Goal: Information Seeking & Learning: Learn about a topic

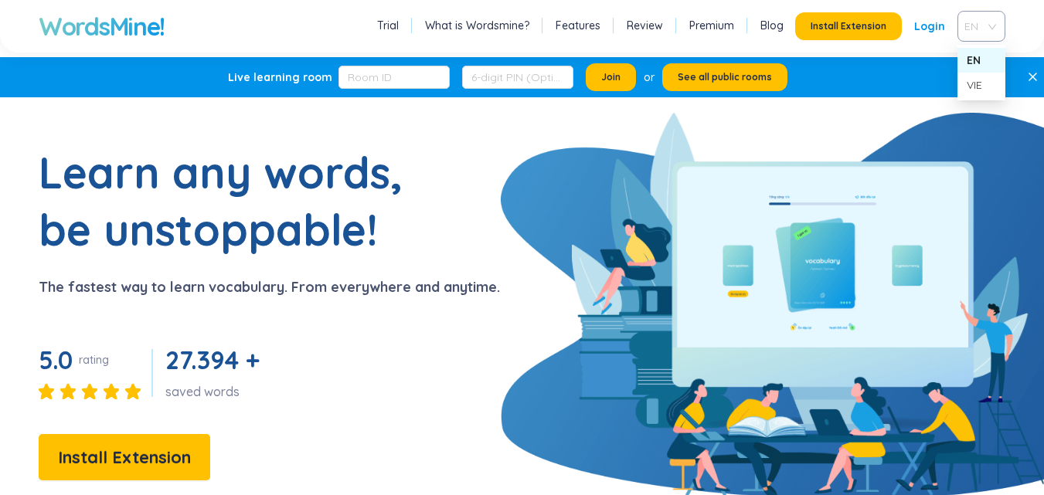
click at [993, 30] on div "EN" at bounding box center [982, 26] width 48 height 31
click at [977, 83] on div "VIE" at bounding box center [981, 85] width 29 height 17
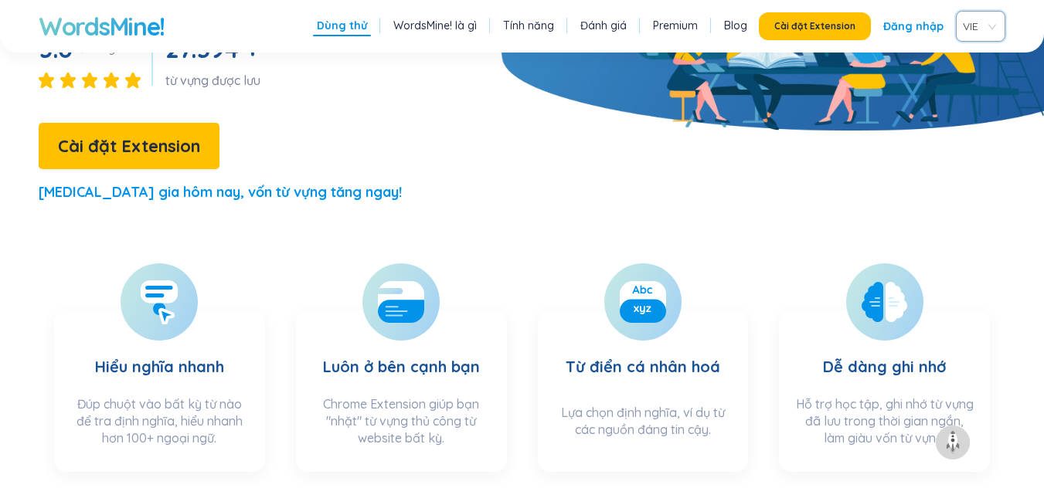
scroll to position [369, 0]
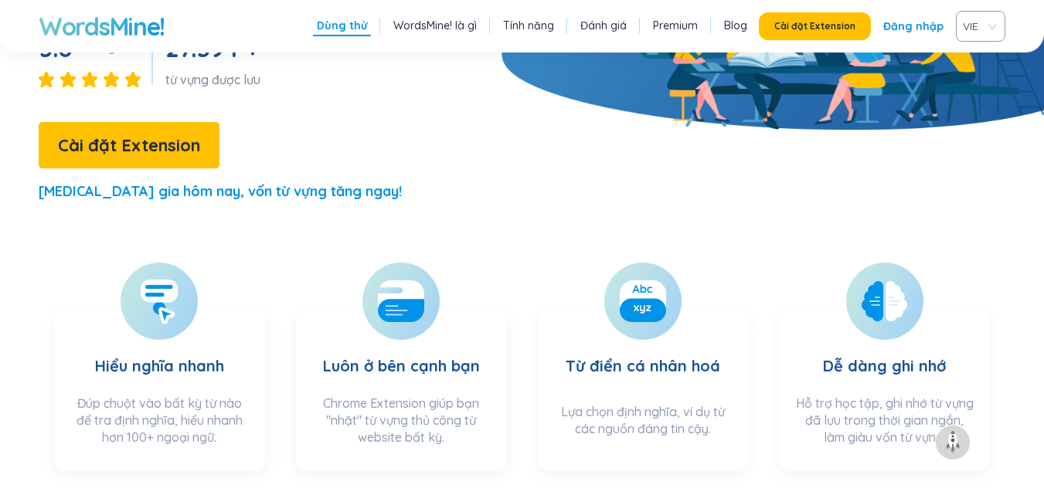
click at [226, 309] on section "Hiểu nghĩa nhanh Đúp chuột vào bất kỳ từ nào để tra định nghĩa, hiểu nhanh hơn …" at bounding box center [159, 390] width 211 height 162
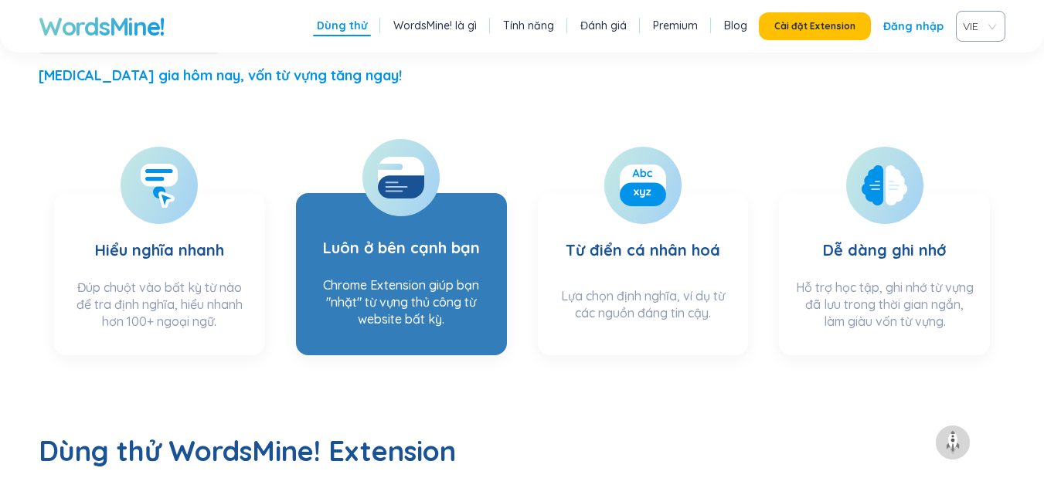
scroll to position [466, 0]
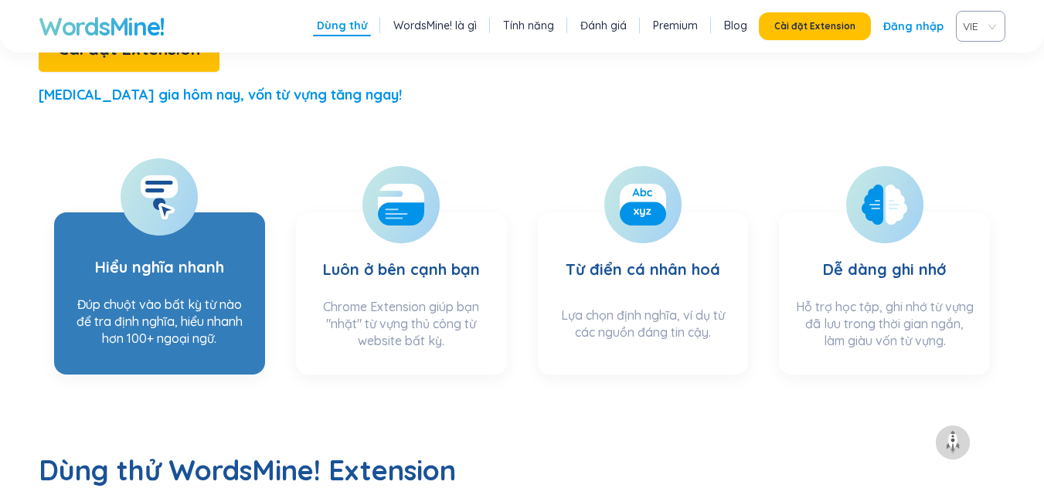
click at [165, 226] on h3 "Hiểu nghĩa nhanh" at bounding box center [159, 257] width 129 height 63
click at [176, 235] on section "Hiểu nghĩa nhanh Đúp chuột vào bất kỳ từ nào để tra định nghĩa, hiểu nhanh hơn …" at bounding box center [159, 294] width 211 height 162
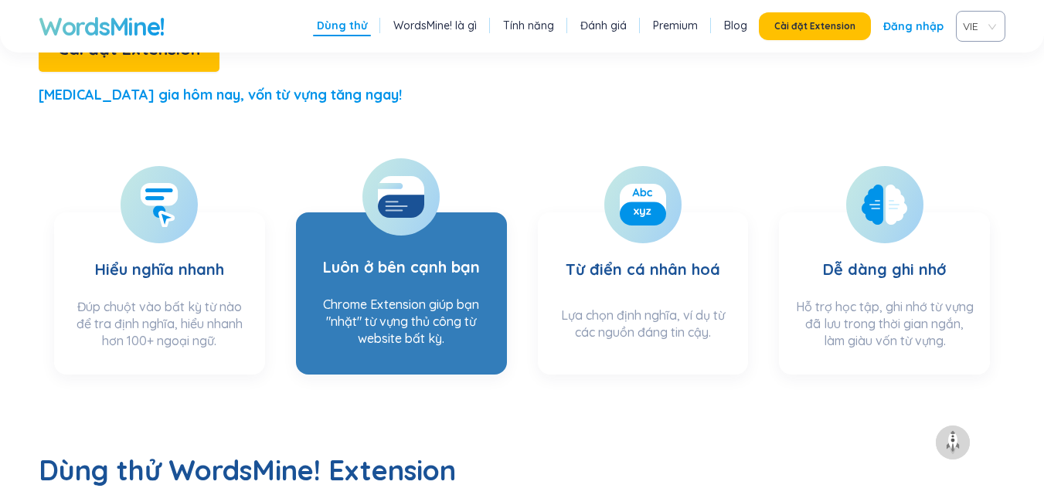
click at [348, 226] on h3 "Luôn ở bên cạnh bạn" at bounding box center [401, 257] width 157 height 63
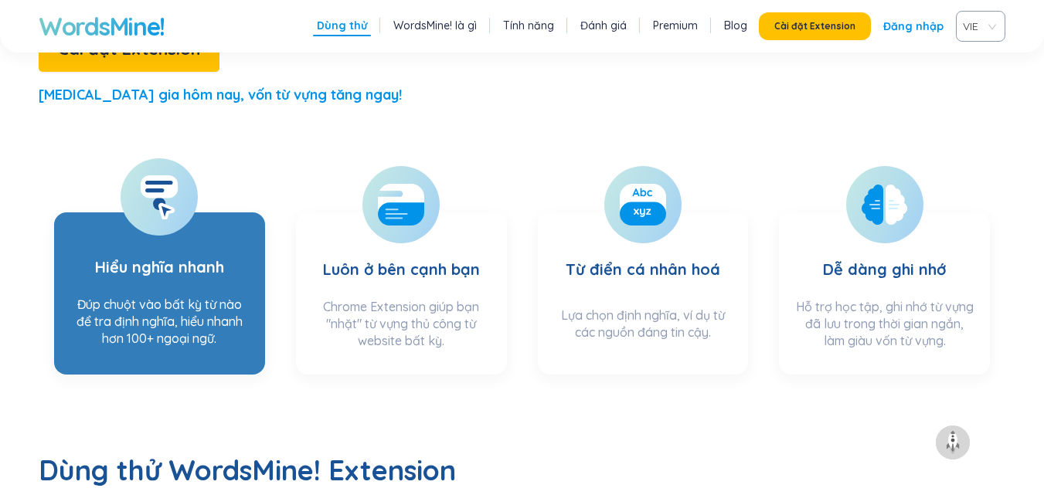
click at [184, 226] on h3 "Hiểu nghĩa nhanh" at bounding box center [159, 257] width 129 height 63
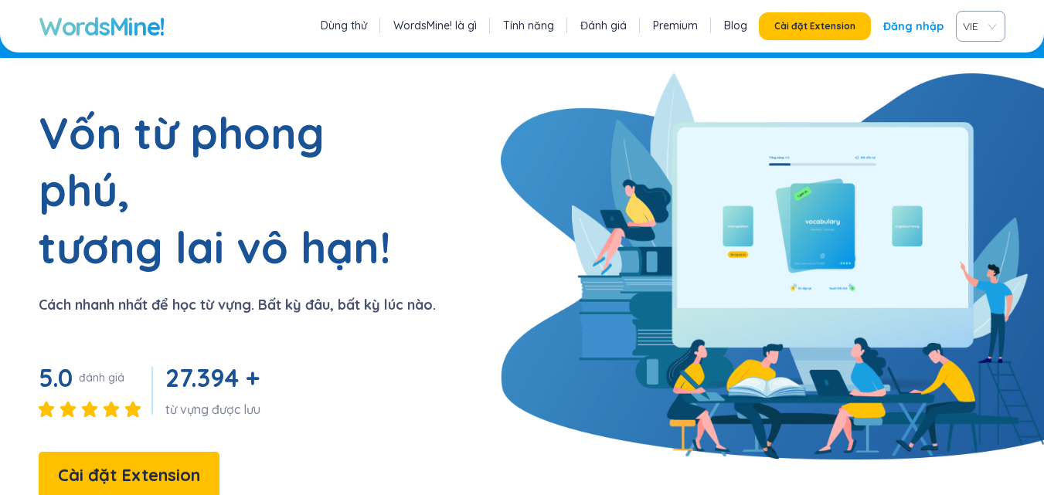
scroll to position [39, 0]
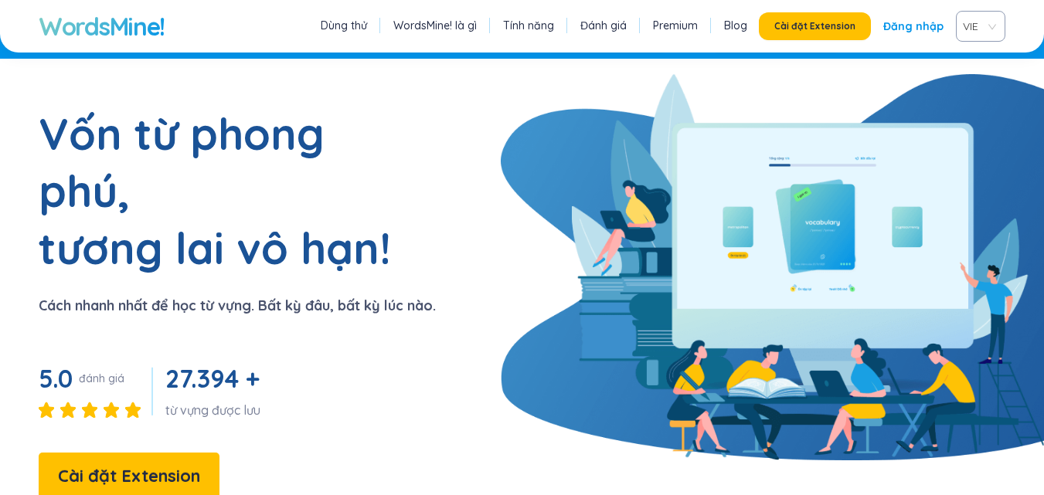
click at [362, 30] on link "Dùng thử" at bounding box center [344, 25] width 46 height 15
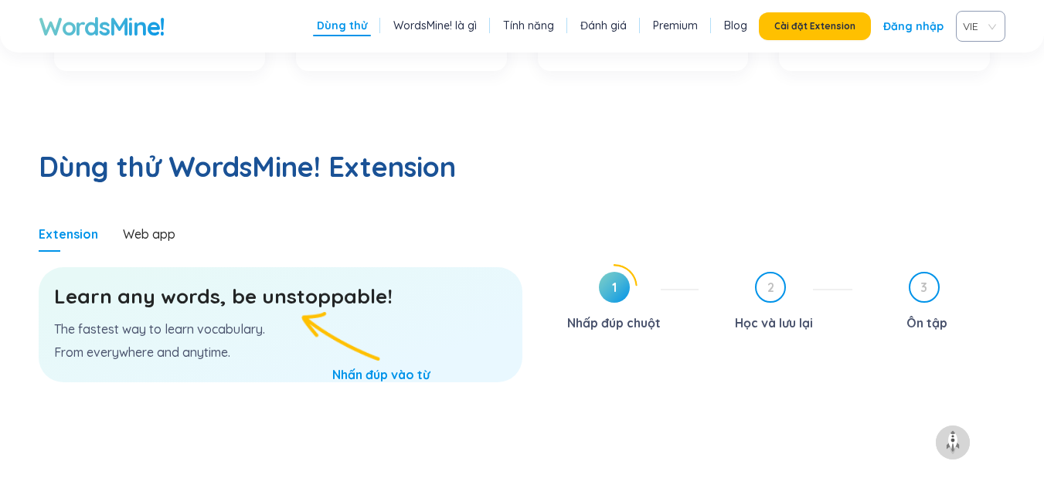
scroll to position [799, 0]
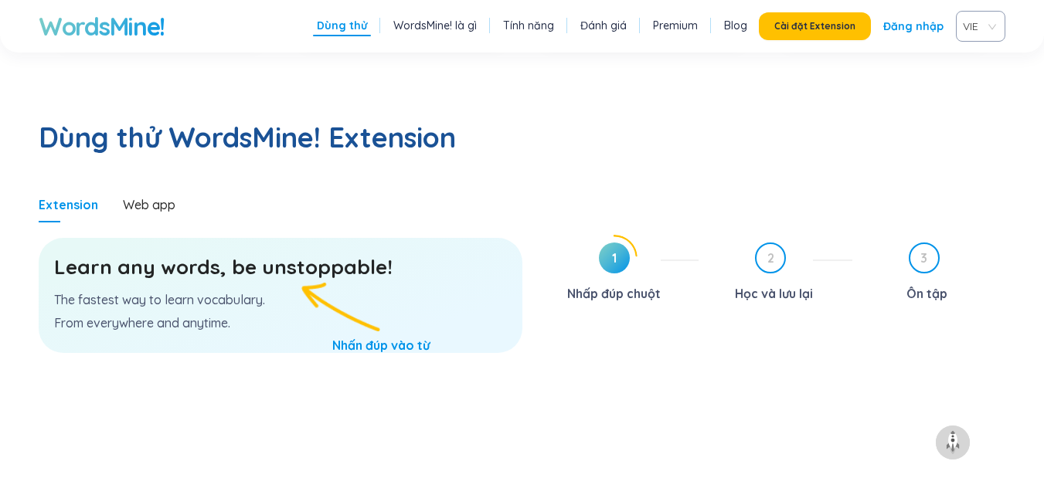
click at [264, 253] on h3 "Learn any words, be unstoppable!" at bounding box center [280, 267] width 453 height 28
click at [166, 196] on div "Web app" at bounding box center [149, 204] width 53 height 17
click at [364, 296] on div "Learn any words, be unstoppable! The fastest way to learn vocabulary. From ever…" at bounding box center [281, 295] width 484 height 115
click at [621, 243] on span "1" at bounding box center [614, 258] width 31 height 31
click at [620, 243] on span "1" at bounding box center [614, 258] width 31 height 31
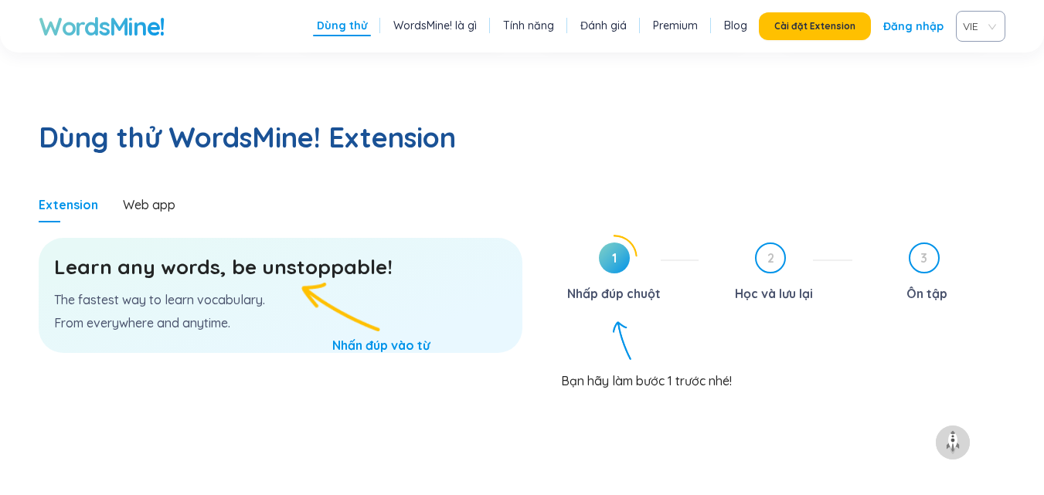
click at [620, 243] on span "1" at bounding box center [614, 258] width 31 height 31
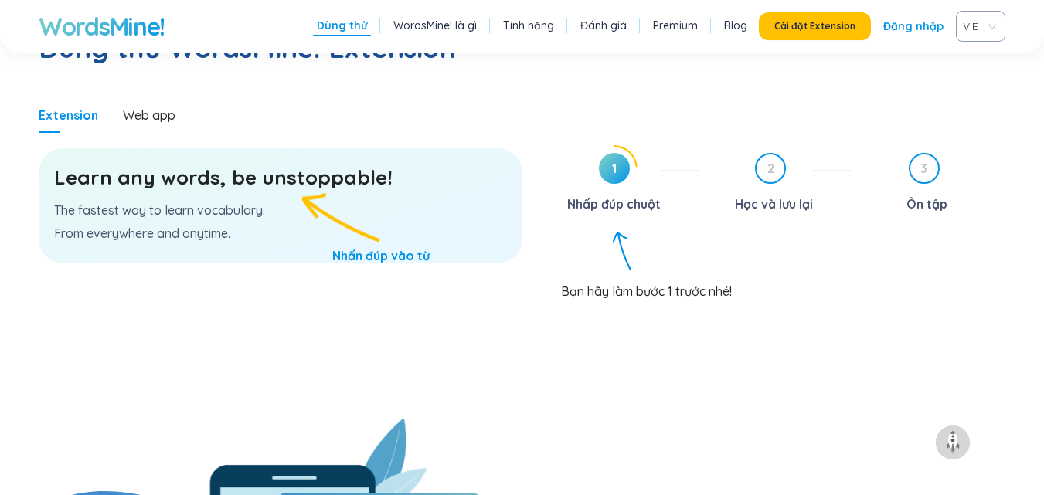
scroll to position [890, 0]
click at [609, 145] on icon at bounding box center [614, 167] width 45 height 45
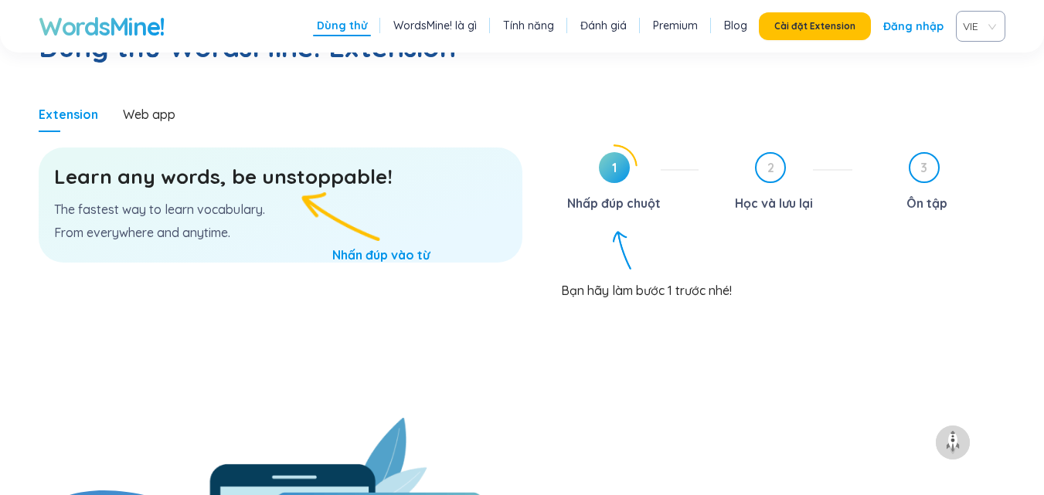
click at [308, 166] on div "Learn any words, be unstoppable! The fastest way to learn vocabulary. From ever…" at bounding box center [281, 205] width 484 height 115
click at [232, 148] on div "Learn any words, be unstoppable! The fastest way to learn vocabulary. From ever…" at bounding box center [281, 205] width 484 height 115
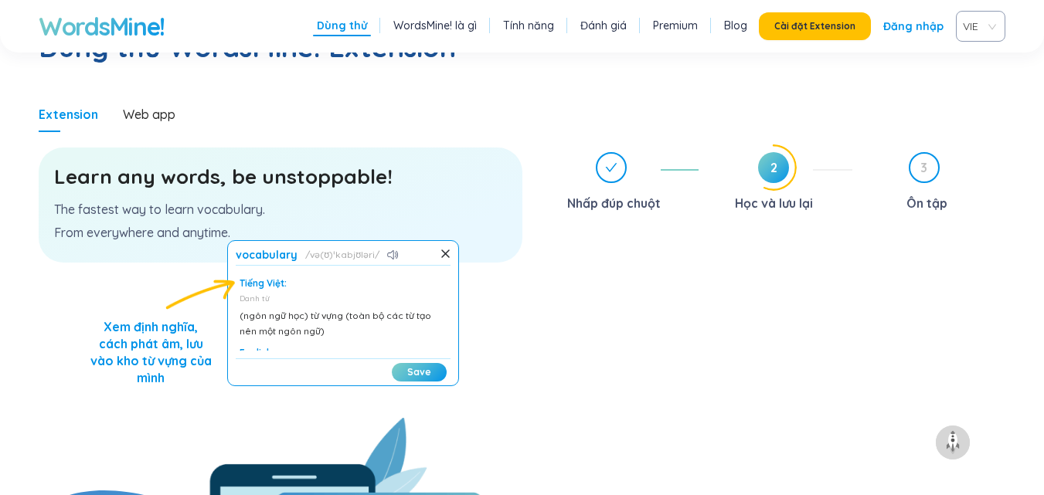
click at [413, 359] on div "Save" at bounding box center [343, 370] width 215 height 23
click at [388, 308] on div "(ngôn ngữ học) từ vựng (toàn bộ các từ tạo nên một ngôn ngữ)" at bounding box center [343, 323] width 207 height 31
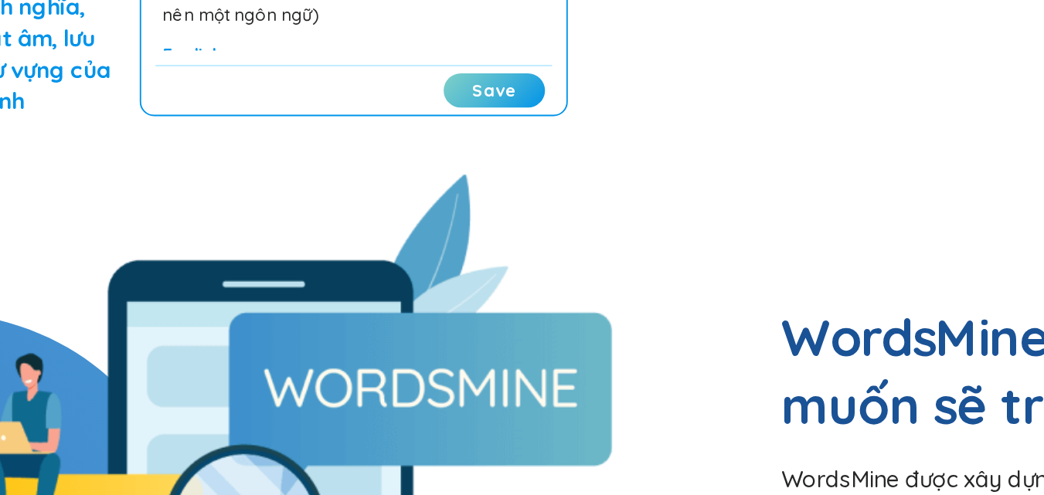
scroll to position [985, 0]
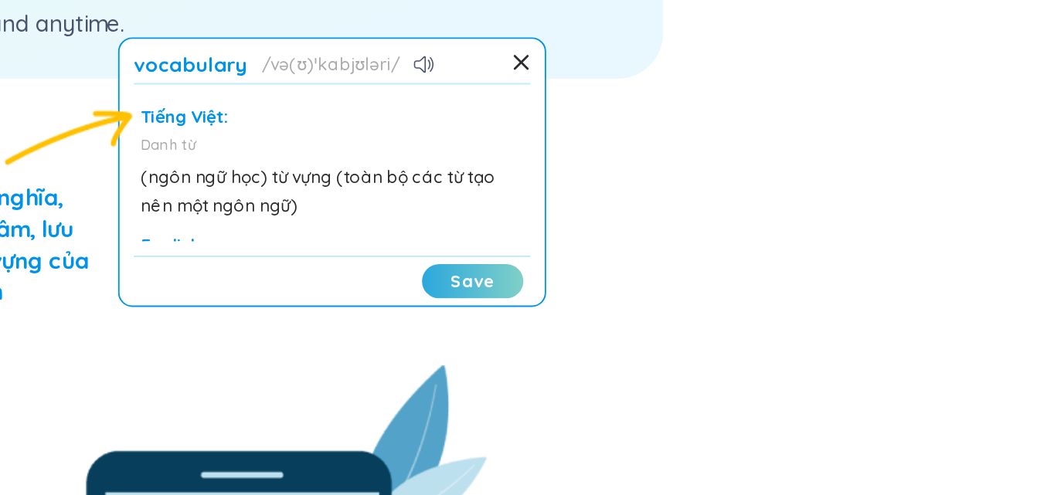
click at [417, 267] on button "Save" at bounding box center [419, 276] width 55 height 19
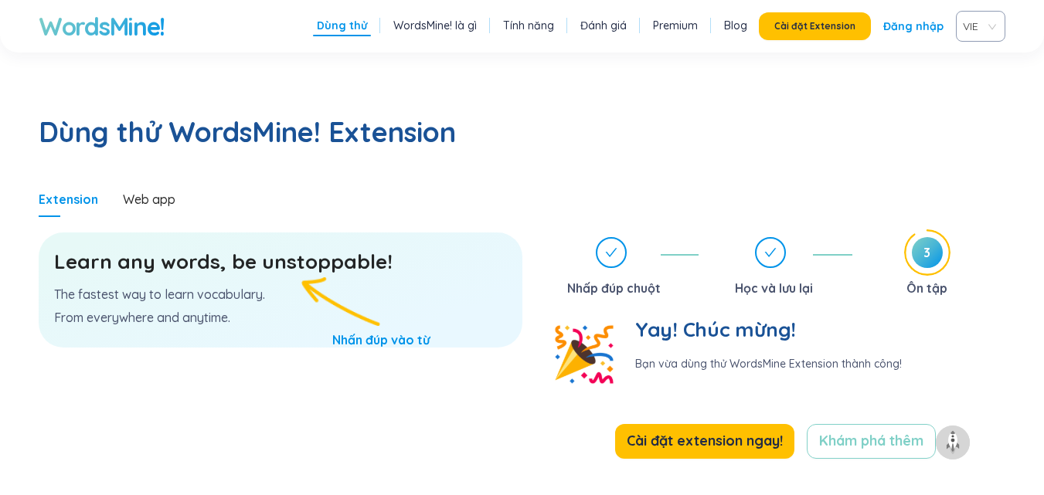
scroll to position [804, 0]
click at [362, 249] on h3 "Learn any words, be unstoppable!" at bounding box center [280, 263] width 453 height 28
click at [270, 251] on div "Learn any words, be unstoppable! The fastest way to learn vocabulary. From ever…" at bounding box center [281, 290] width 484 height 115
click at [242, 249] on h3 "Learn any words, be unstoppable!" at bounding box center [280, 263] width 453 height 28
click at [210, 287] on p "The fastest way to learn vocabulary." at bounding box center [280, 295] width 453 height 17
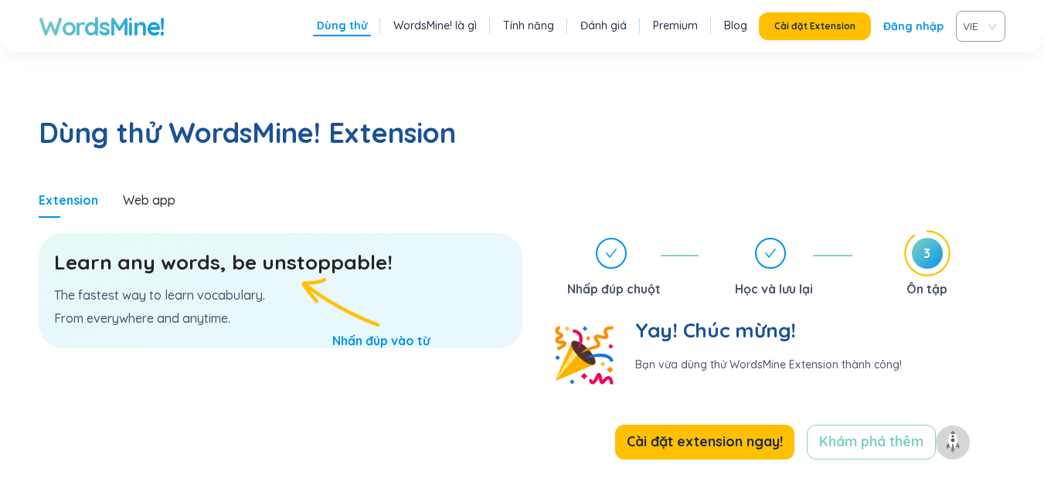
click at [208, 252] on div "Learn any words, be unstoppable! The fastest way to learn vocabulary. From ever…" at bounding box center [281, 290] width 484 height 115
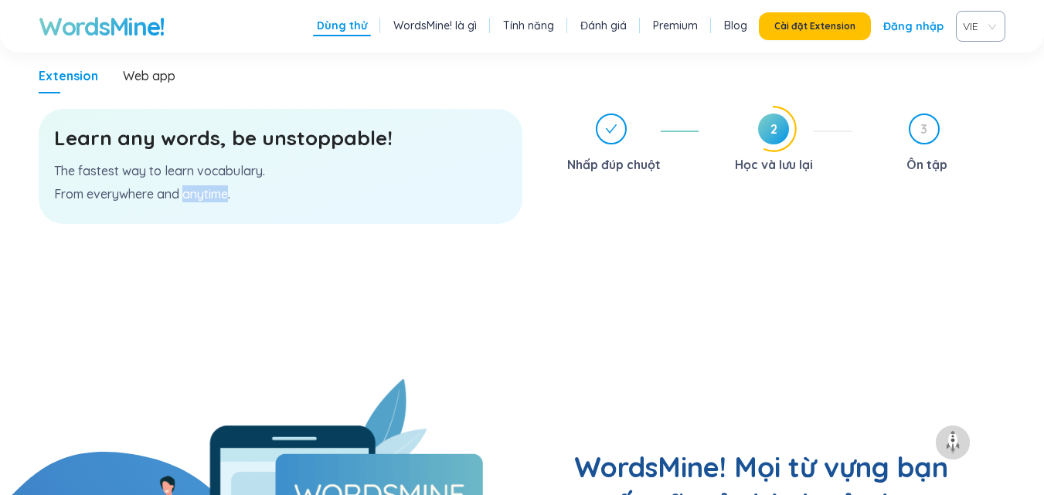
scroll to position [927, 0]
click at [785, 107] on icon at bounding box center [773, 129] width 45 height 45
click at [918, 114] on div "3 Ôn tập" at bounding box center [935, 145] width 141 height 63
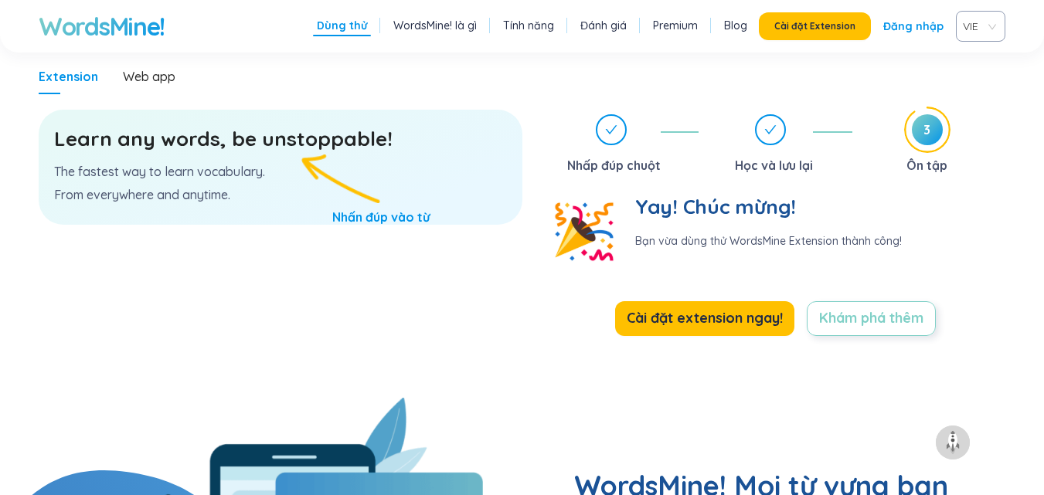
click at [867, 308] on span "Khám phá thêm" at bounding box center [871, 319] width 104 height 22
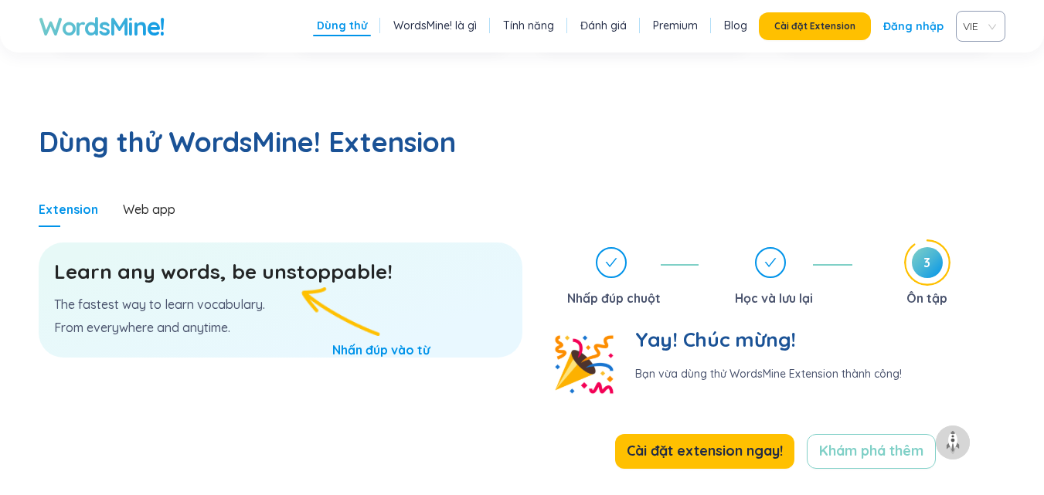
scroll to position [790, 0]
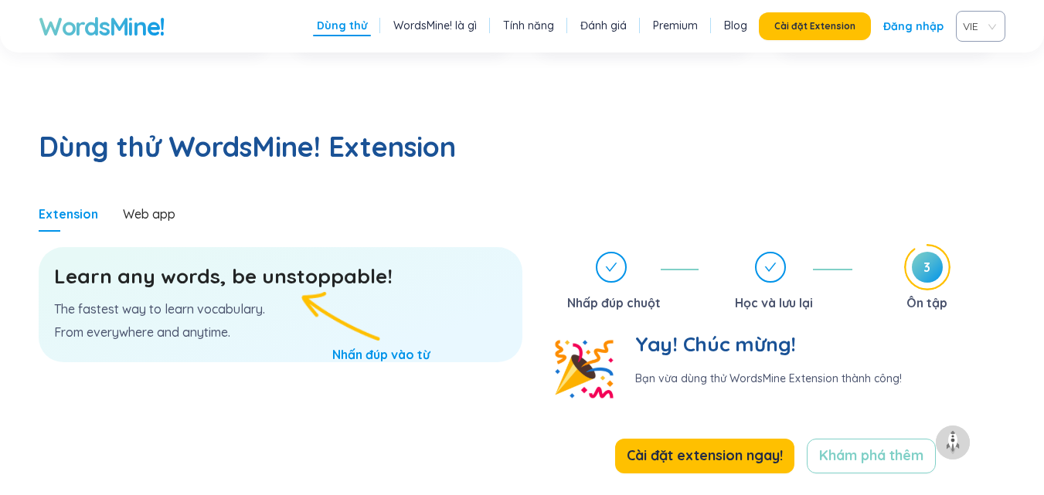
click at [338, 271] on div "Learn any words, be unstoppable! The fastest way to learn vocabulary. From ever…" at bounding box center [281, 304] width 484 height 115
click at [306, 301] on p "The fastest way to learn vocabulary." at bounding box center [280, 309] width 453 height 17
click at [289, 247] on div "Learn any words, be unstoppable! The fastest way to learn vocabulary. From ever…" at bounding box center [281, 304] width 484 height 115
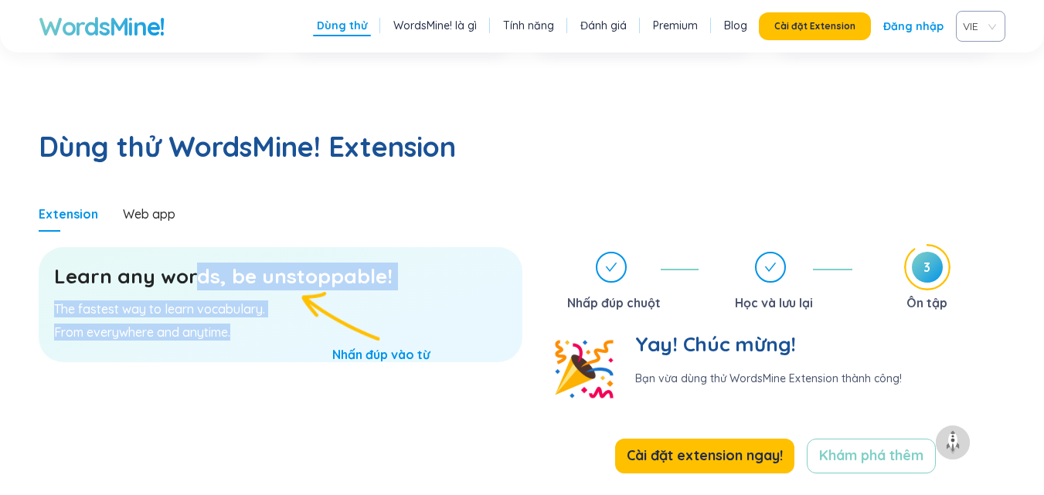
drag, startPoint x: 289, startPoint y: 240, endPoint x: 195, endPoint y: 202, distance: 101.3
click at [195, 247] on div "Learn any words, be unstoppable! The fastest way to learn vocabulary. From ever…" at bounding box center [281, 304] width 484 height 115
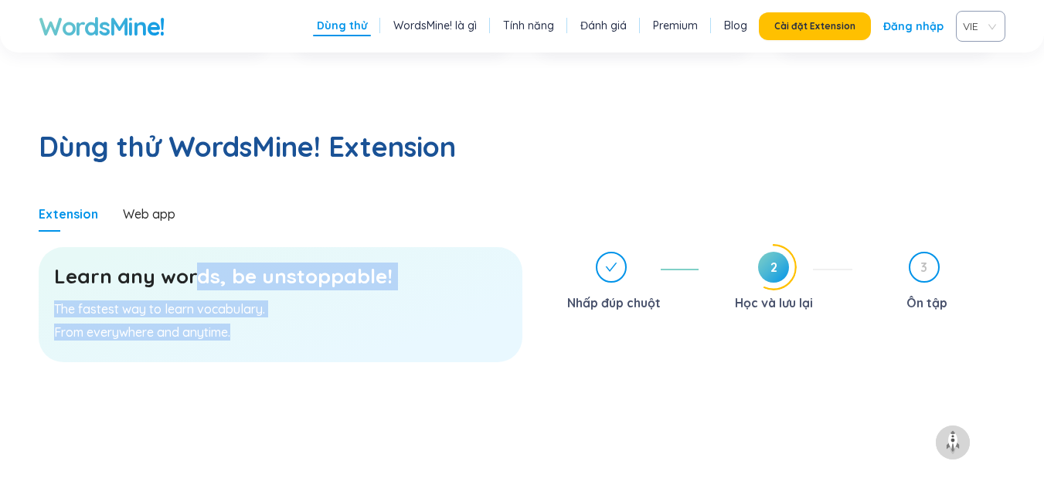
click at [195, 247] on div "Learn any words, be unstoppable! The fastest way to learn vocabulary. From ever…" at bounding box center [281, 304] width 484 height 115
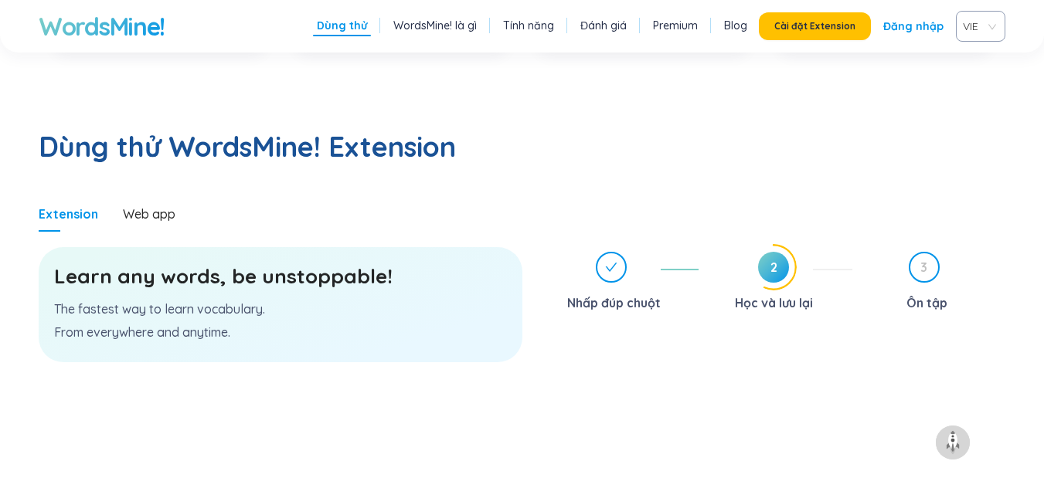
click at [189, 247] on div "Learn any words, be unstoppable! The fastest way to learn vocabulary. From ever…" at bounding box center [281, 304] width 484 height 115
click at [160, 196] on div "Web app" at bounding box center [149, 214] width 53 height 36
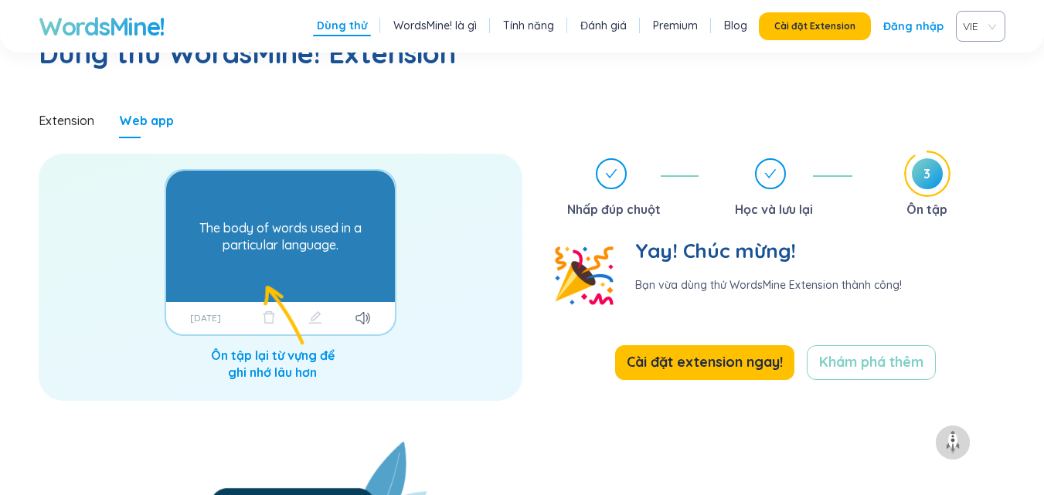
scroll to position [923, 0]
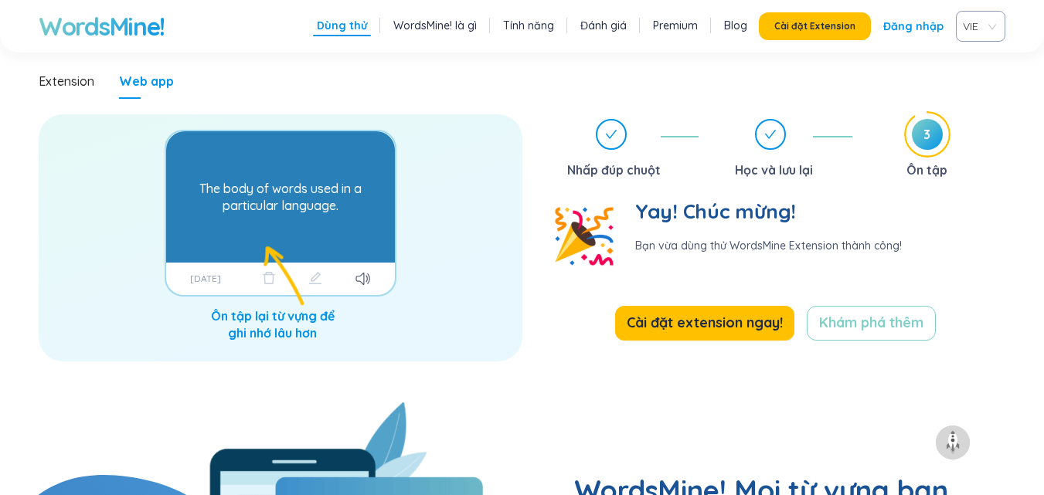
click at [312, 154] on div "The body of words used in a particular language." at bounding box center [280, 197] width 213 height 116
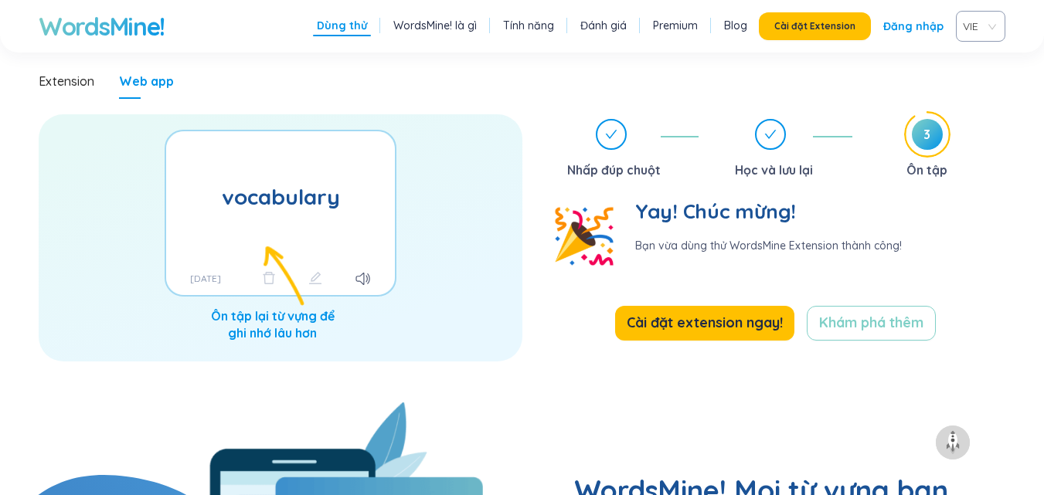
click at [376, 263] on div "[DATE]" at bounding box center [280, 279] width 229 height 32
click at [352, 263] on div "[DATE]" at bounding box center [280, 279] width 229 height 32
click at [358, 273] on icon at bounding box center [359, 279] width 9 height 12
click at [366, 273] on icon at bounding box center [362, 279] width 15 height 12
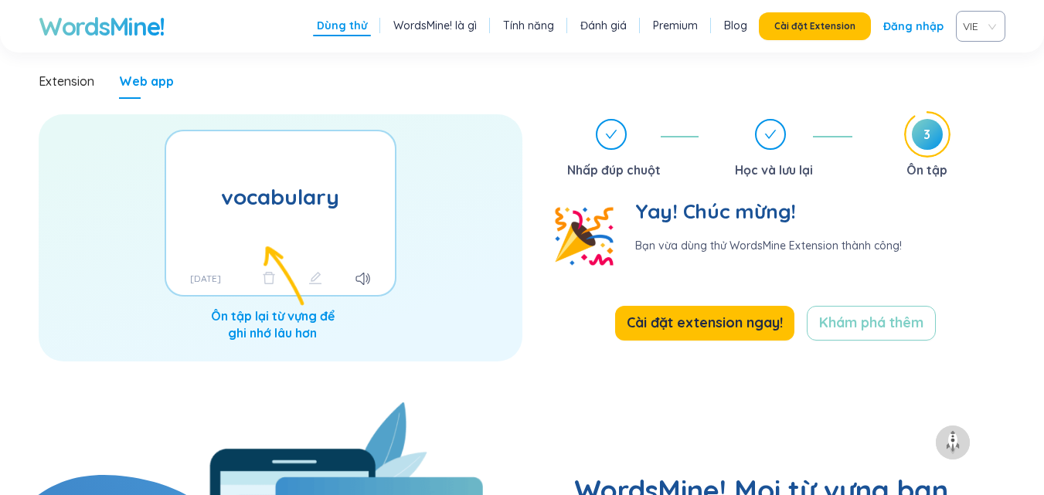
click at [333, 196] on div "vocabulary The body of words used in a particular language. [DATE]" at bounding box center [281, 237] width 484 height 247
click at [253, 192] on div "vocabulary The body of words used in a particular language. [DATE]" at bounding box center [281, 237] width 484 height 247
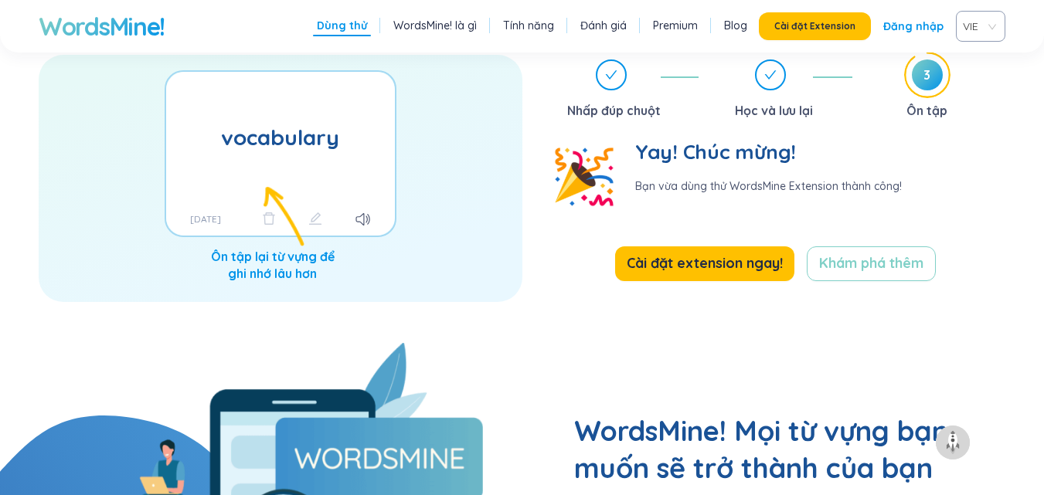
scroll to position [993, 0]
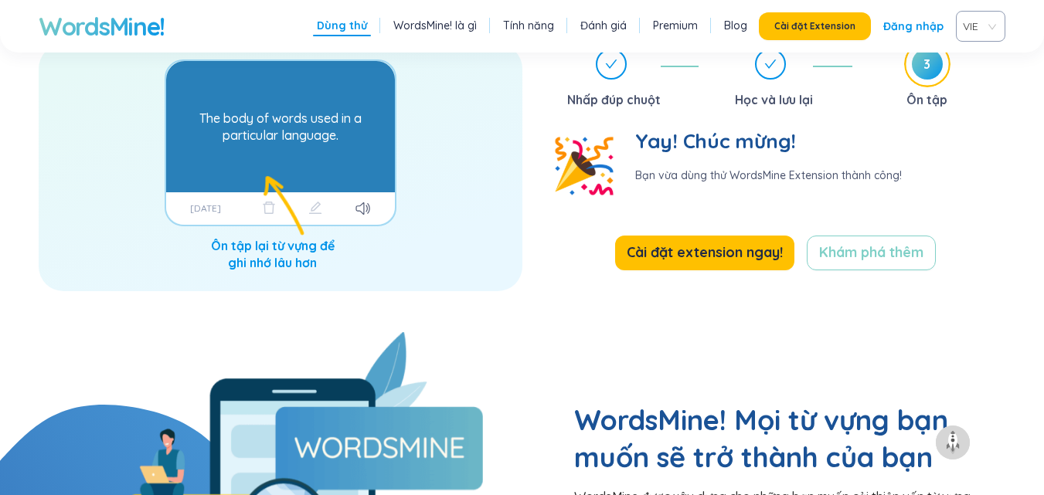
click at [321, 109] on div "The body of words used in a particular language." at bounding box center [280, 127] width 213 height 116
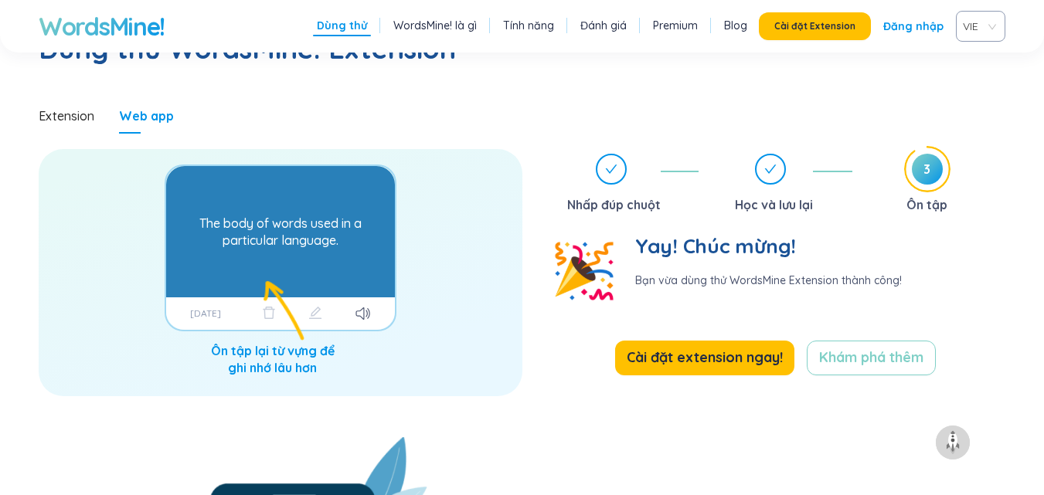
scroll to position [886, 0]
